Goal: Transaction & Acquisition: Subscribe to service/newsletter

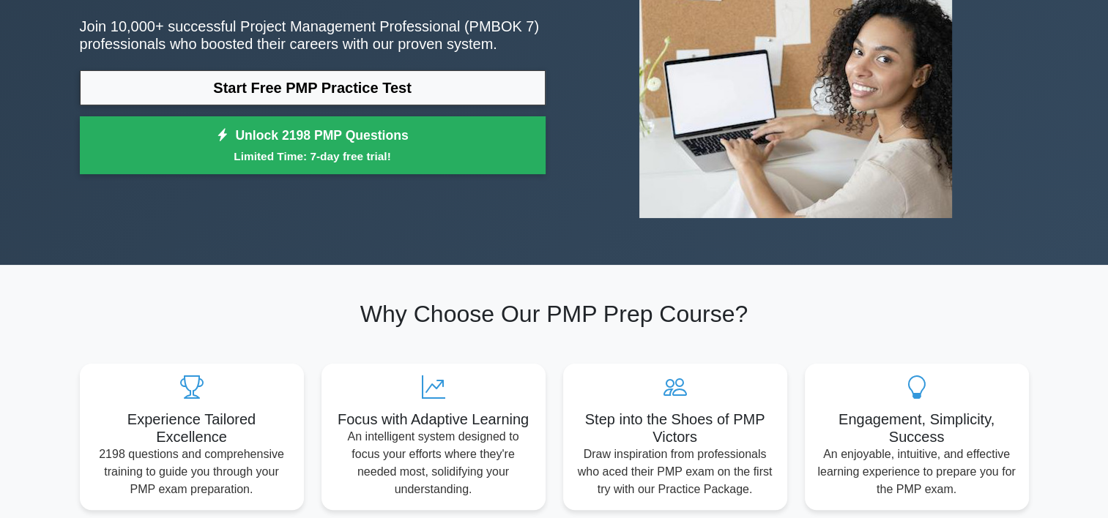
scroll to position [220, 0]
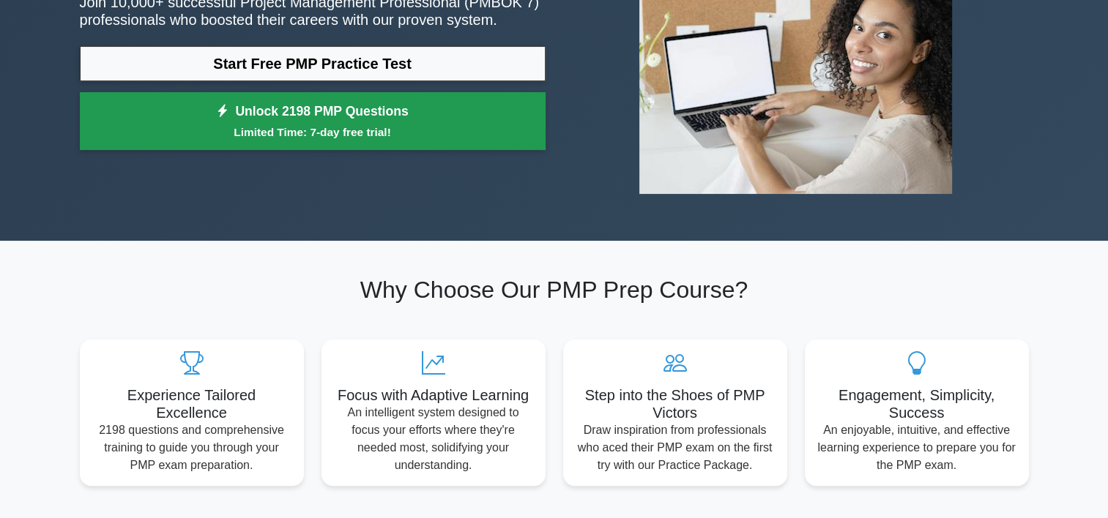
click at [357, 132] on small "Limited Time: 7-day free trial!" at bounding box center [312, 132] width 429 height 17
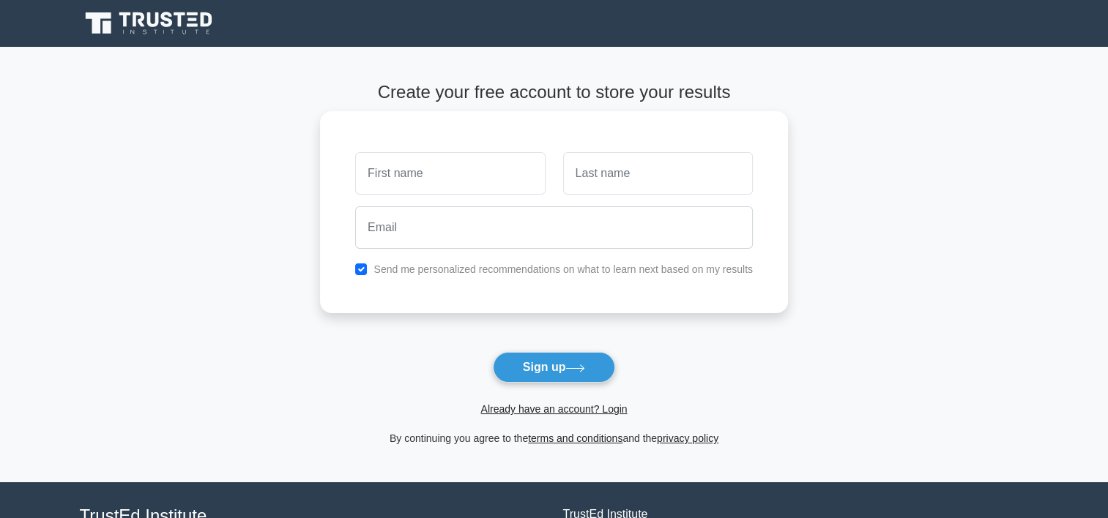
click at [444, 171] on input "text" at bounding box center [450, 173] width 190 height 42
type input "[PERSON_NAME]"
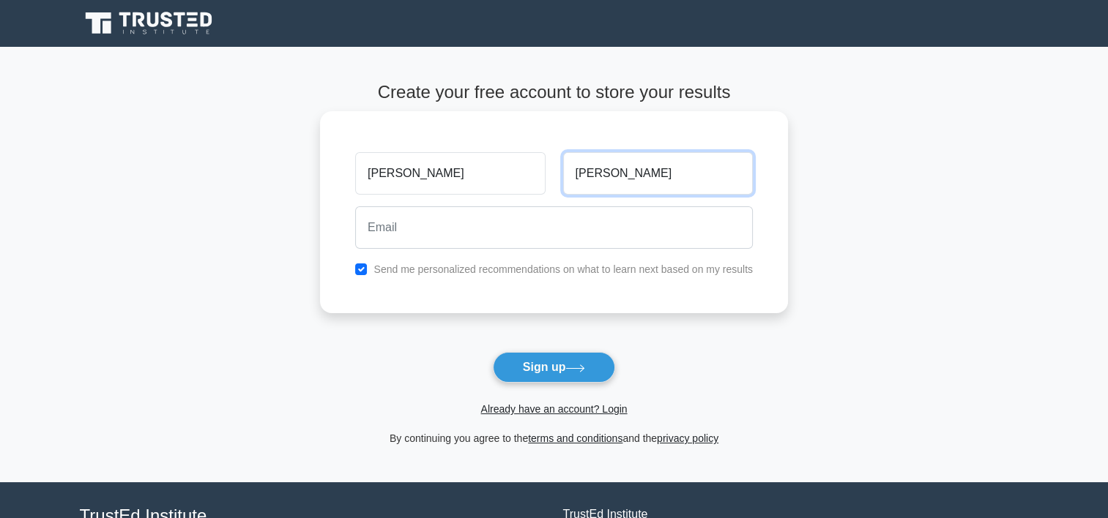
type input "[PERSON_NAME]"
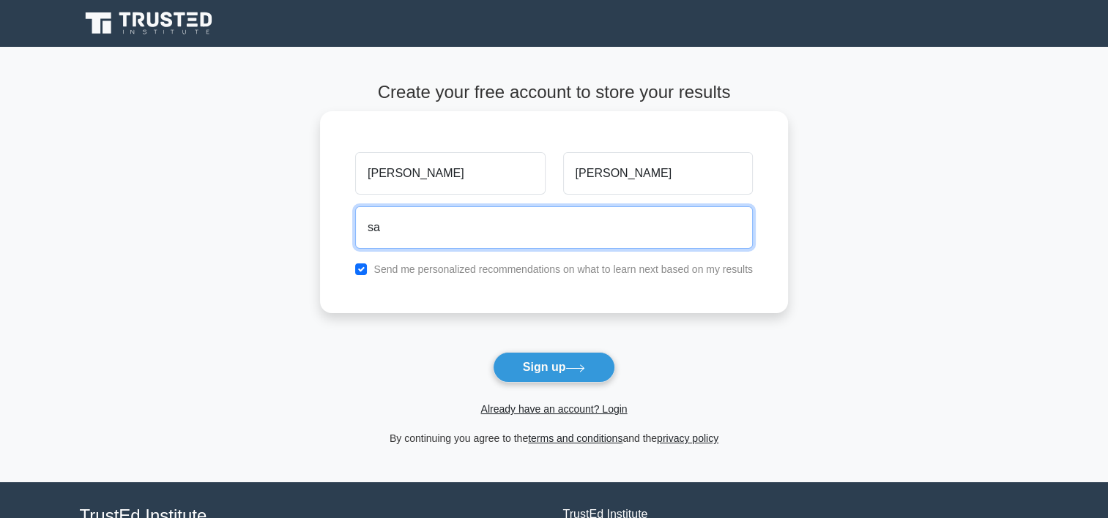
type input "[EMAIL_ADDRESS][DOMAIN_NAME]"
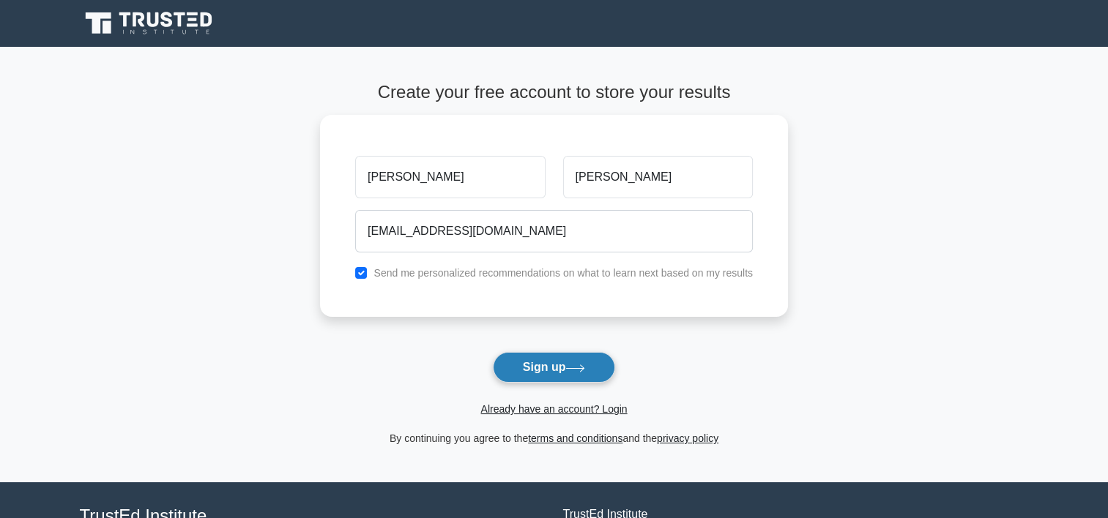
click at [568, 379] on button "Sign up" at bounding box center [554, 367] width 123 height 31
